Goal: Information Seeking & Learning: Learn about a topic

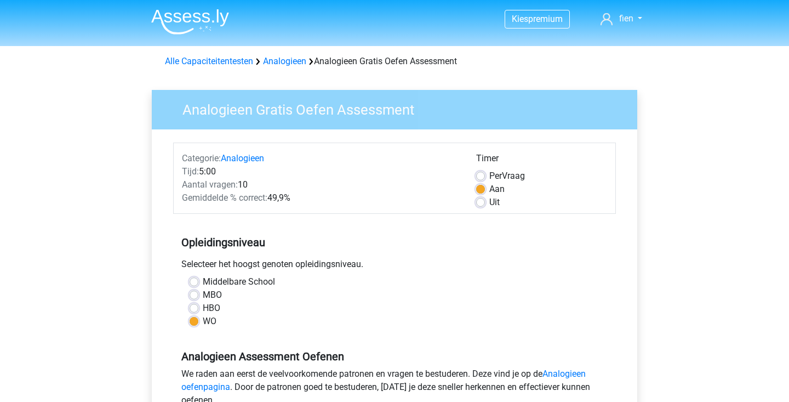
scroll to position [75, 0]
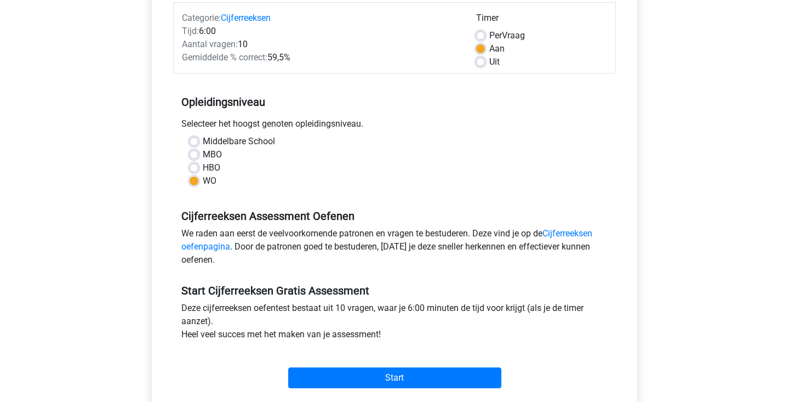
scroll to position [153, 0]
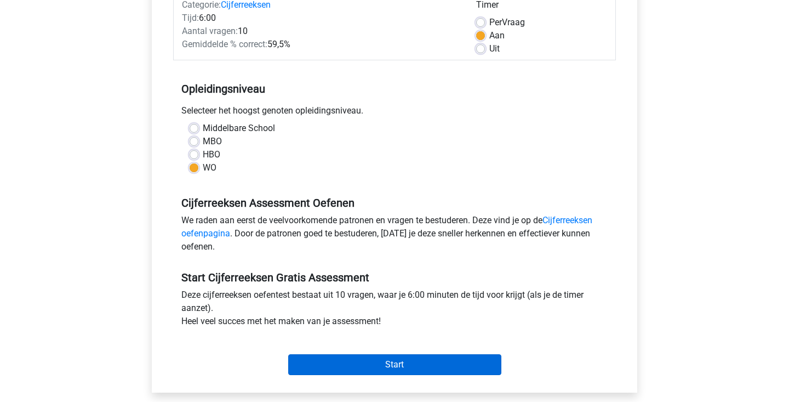
click at [391, 370] on input "Start" at bounding box center [394, 364] width 213 height 21
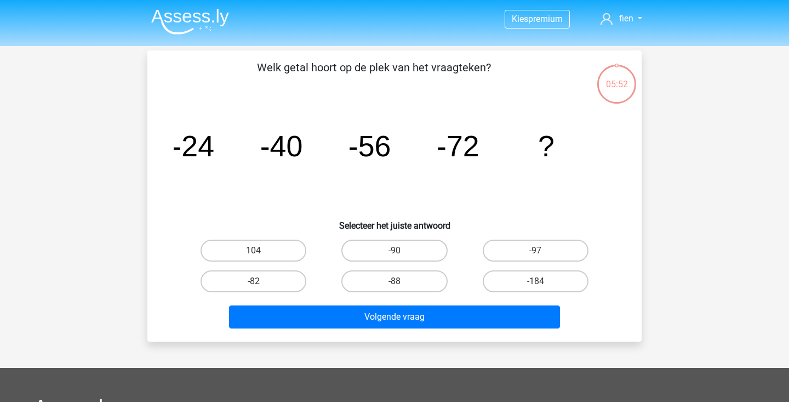
click at [398, 283] on input "-88" at bounding box center [398, 284] width 7 height 7
radio input "true"
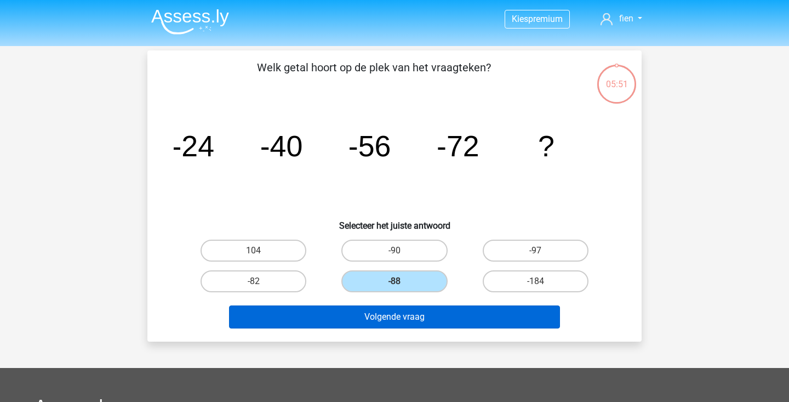
click at [444, 323] on button "Volgende vraag" at bounding box center [394, 316] width 331 height 23
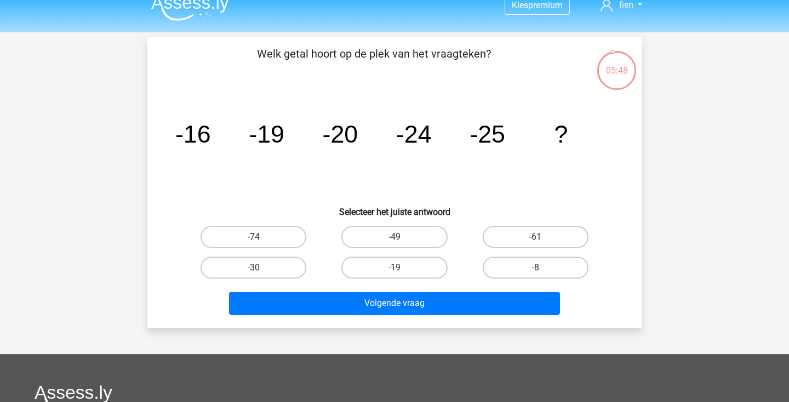
scroll to position [13, 0]
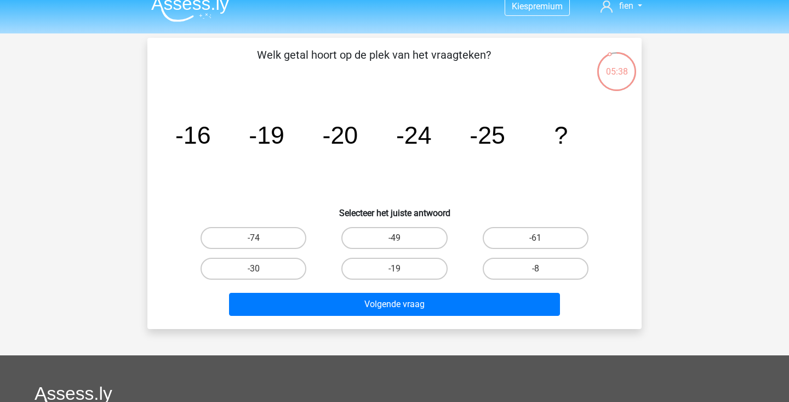
click at [260, 268] on input "-30" at bounding box center [257, 271] width 7 height 7
radio input "true"
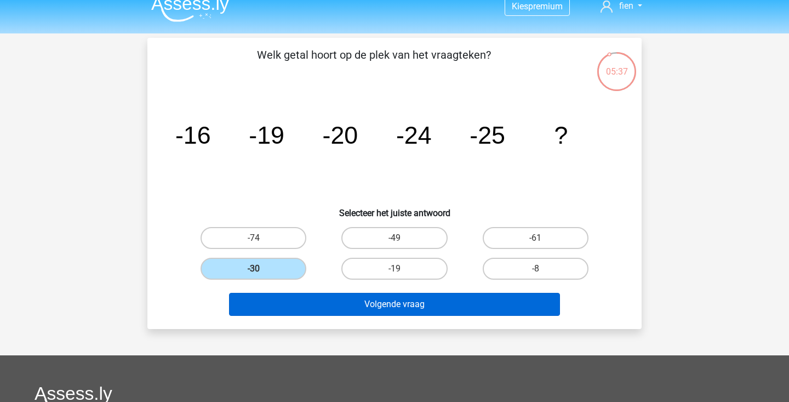
click at [322, 298] on button "Volgende vraag" at bounding box center [394, 304] width 331 height 23
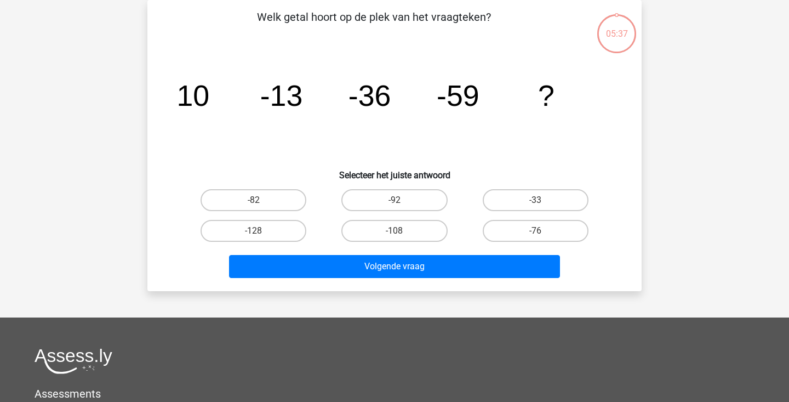
scroll to position [17, 0]
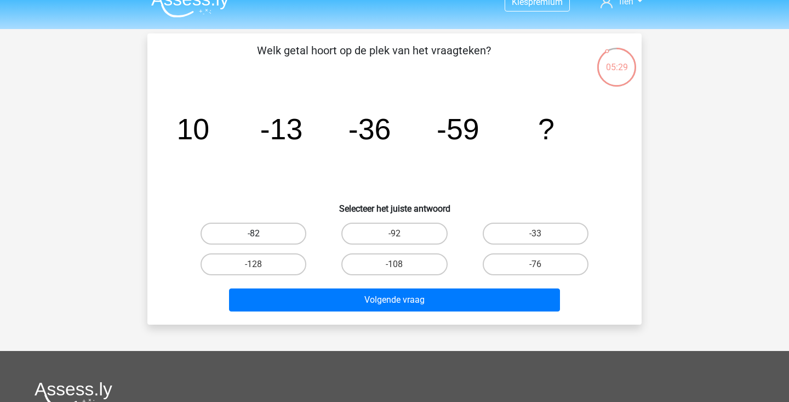
click at [258, 228] on label "-82" at bounding box center [254, 233] width 106 height 22
click at [258, 233] on input "-82" at bounding box center [257, 236] width 7 height 7
radio input "true"
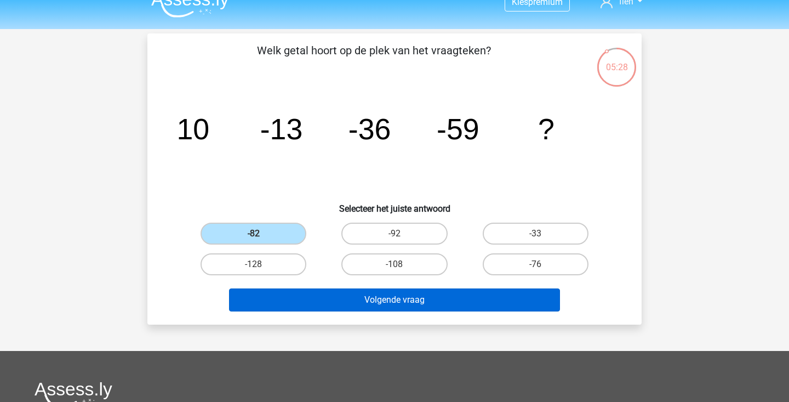
click at [378, 298] on button "Volgende vraag" at bounding box center [394, 299] width 331 height 23
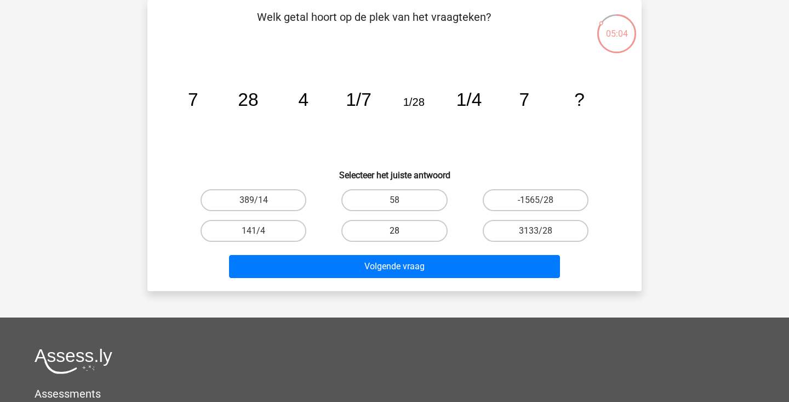
click at [417, 235] on label "28" at bounding box center [394, 231] width 106 height 22
click at [402, 235] on input "28" at bounding box center [398, 234] width 7 height 7
radio input "true"
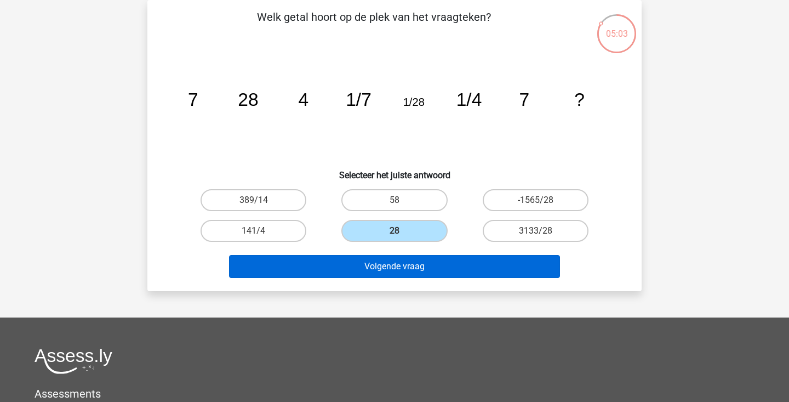
click at [448, 268] on button "Volgende vraag" at bounding box center [394, 266] width 331 height 23
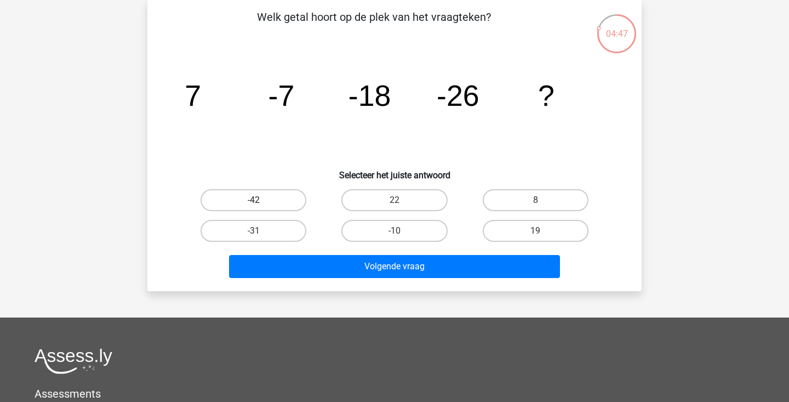
click at [268, 199] on label "-42" at bounding box center [254, 200] width 106 height 22
click at [261, 200] on input "-42" at bounding box center [257, 203] width 7 height 7
radio input "true"
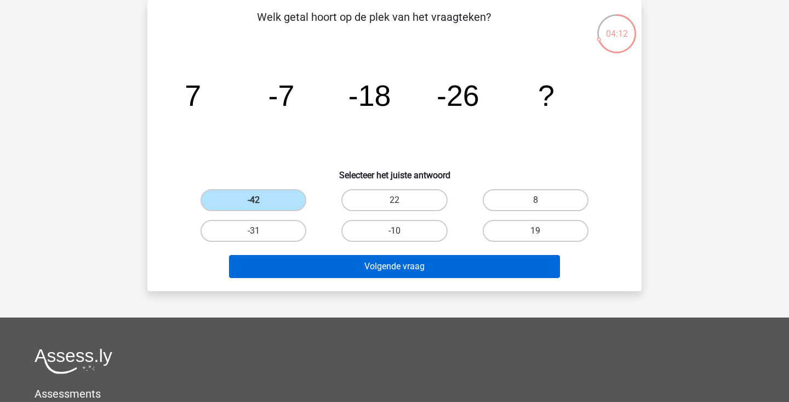
click at [307, 262] on button "Volgende vraag" at bounding box center [394, 266] width 331 height 23
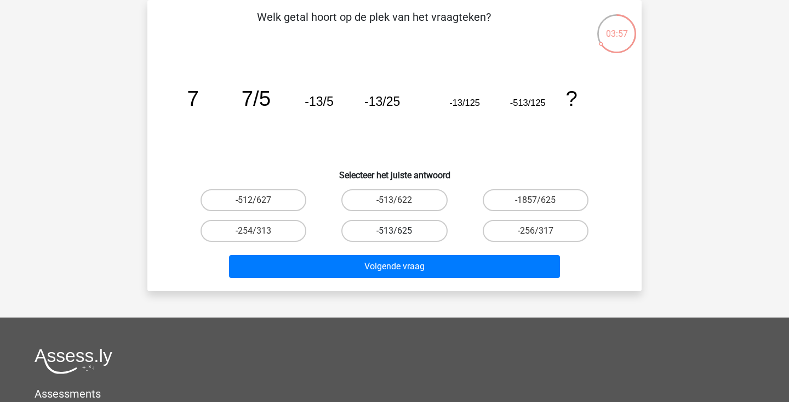
click at [407, 228] on label "-513/625" at bounding box center [394, 231] width 106 height 22
click at [402, 231] on input "-513/625" at bounding box center [398, 234] width 7 height 7
radio input "true"
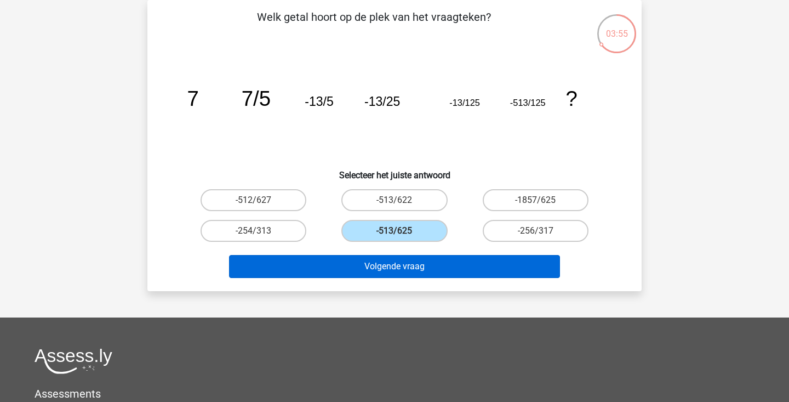
click at [431, 262] on button "Volgende vraag" at bounding box center [394, 266] width 331 height 23
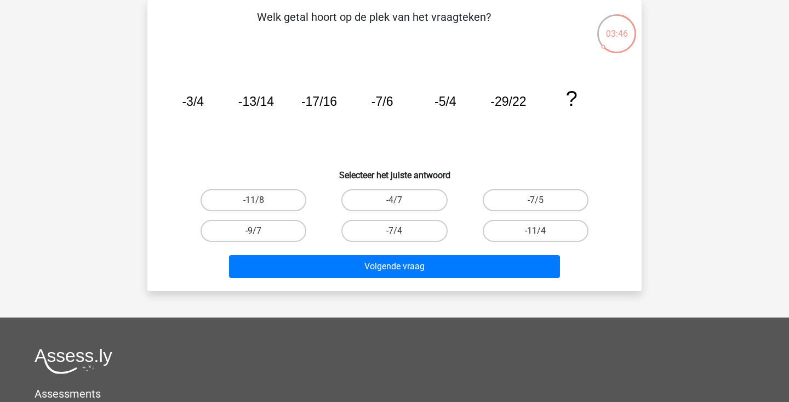
click at [400, 231] on input "-7/4" at bounding box center [398, 234] width 7 height 7
radio input "true"
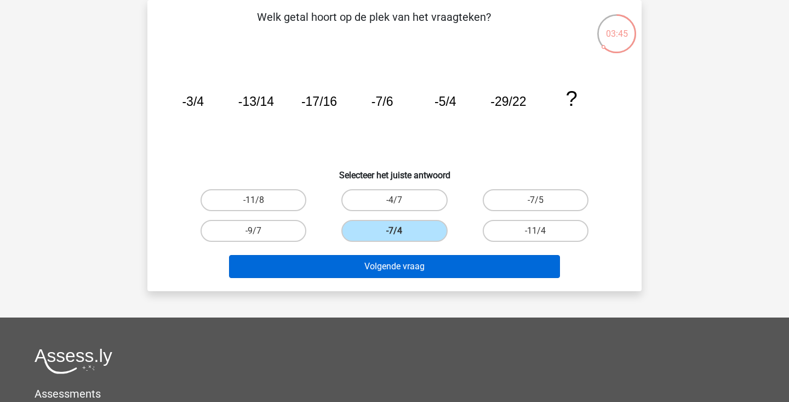
click at [414, 271] on button "Volgende vraag" at bounding box center [394, 266] width 331 height 23
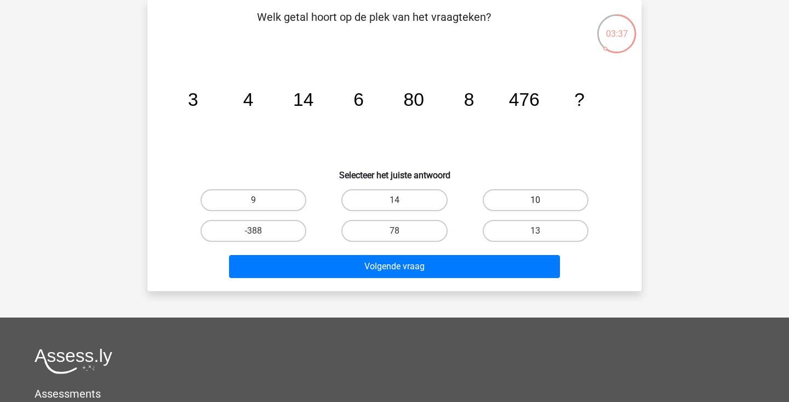
click at [569, 197] on label "10" at bounding box center [536, 200] width 106 height 22
click at [542, 200] on input "10" at bounding box center [538, 203] width 7 height 7
radio input "true"
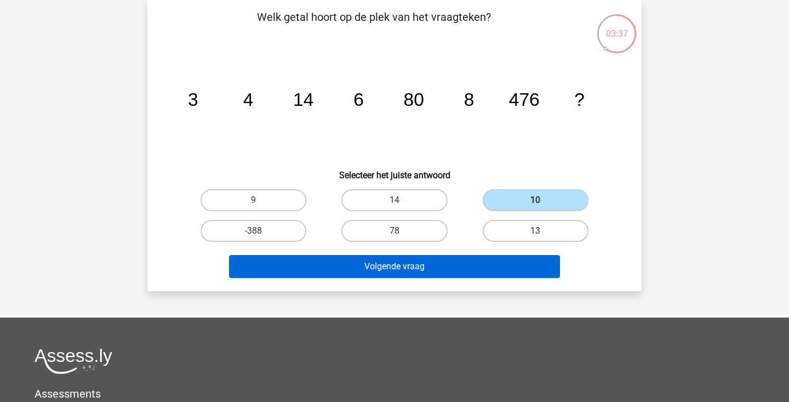
click at [496, 255] on button "Volgende vraag" at bounding box center [394, 266] width 331 height 23
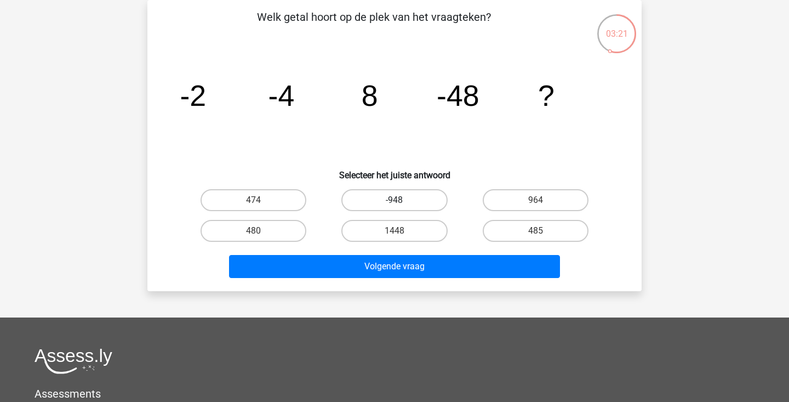
click at [405, 205] on label "-948" at bounding box center [394, 200] width 106 height 22
click at [402, 205] on input "-948" at bounding box center [398, 203] width 7 height 7
radio input "true"
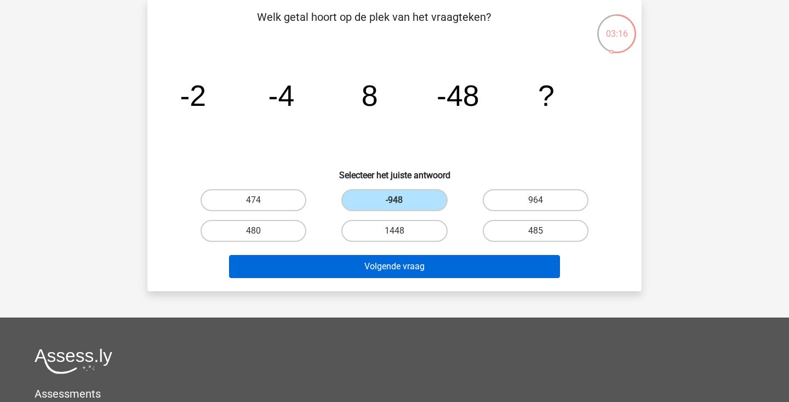
click at [378, 267] on button "Volgende vraag" at bounding box center [394, 266] width 331 height 23
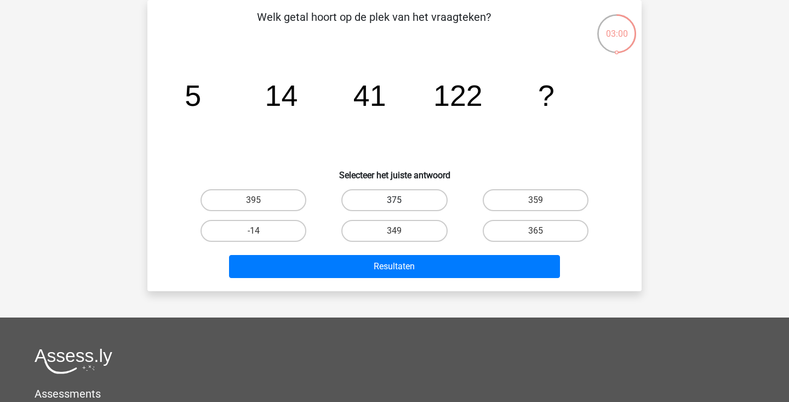
click at [420, 209] on label "375" at bounding box center [394, 200] width 106 height 22
click at [402, 207] on input "375" at bounding box center [398, 203] width 7 height 7
radio input "true"
click at [404, 243] on div "349" at bounding box center [394, 230] width 141 height 31
click at [399, 227] on label "349" at bounding box center [394, 231] width 106 height 22
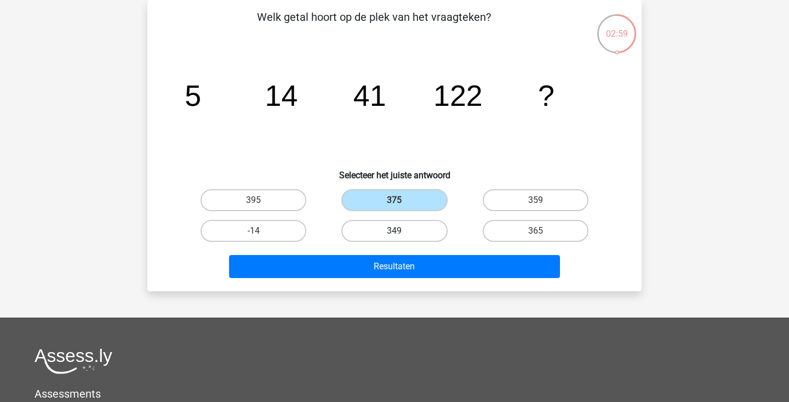
click at [399, 231] on input "349" at bounding box center [398, 234] width 7 height 7
radio input "true"
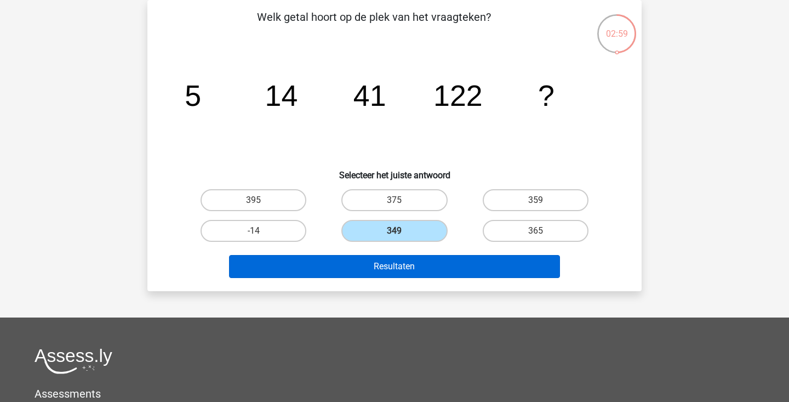
click at [399, 259] on button "Resultaten" at bounding box center [394, 266] width 331 height 23
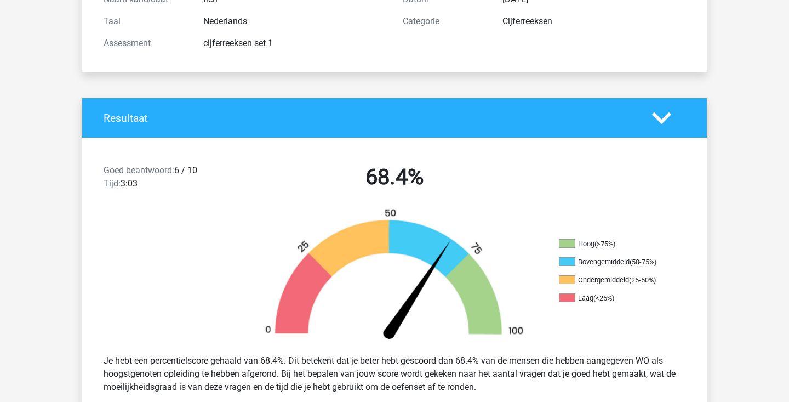
scroll to position [142, 0]
